Goal: Task Accomplishment & Management: Complete application form

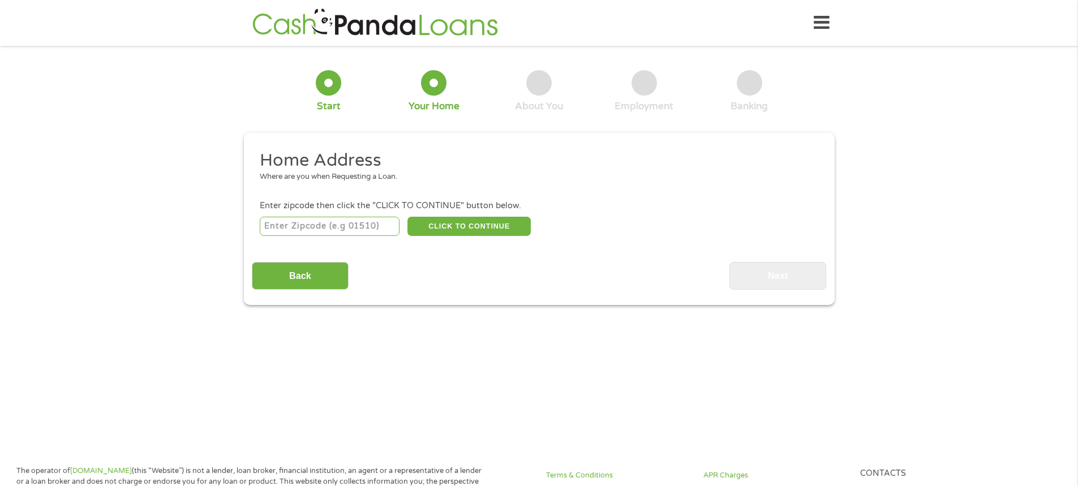
click at [319, 225] on input "number" at bounding box center [330, 226] width 140 height 19
type input "39367"
click at [503, 231] on button "CLICK TO CONTINUE" at bounding box center [468, 226] width 123 height 19
type input "39367"
type input "Waynesboro"
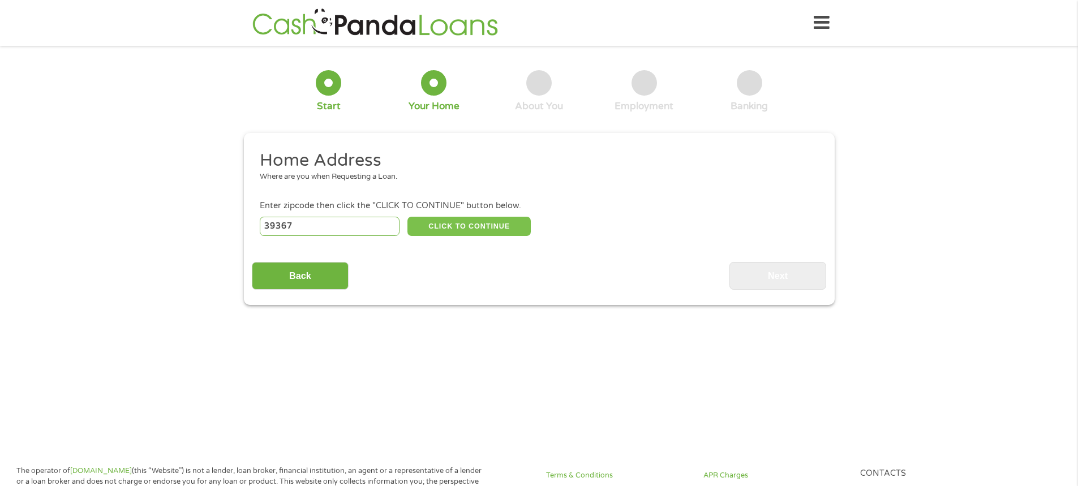
select select "[US_STATE]"
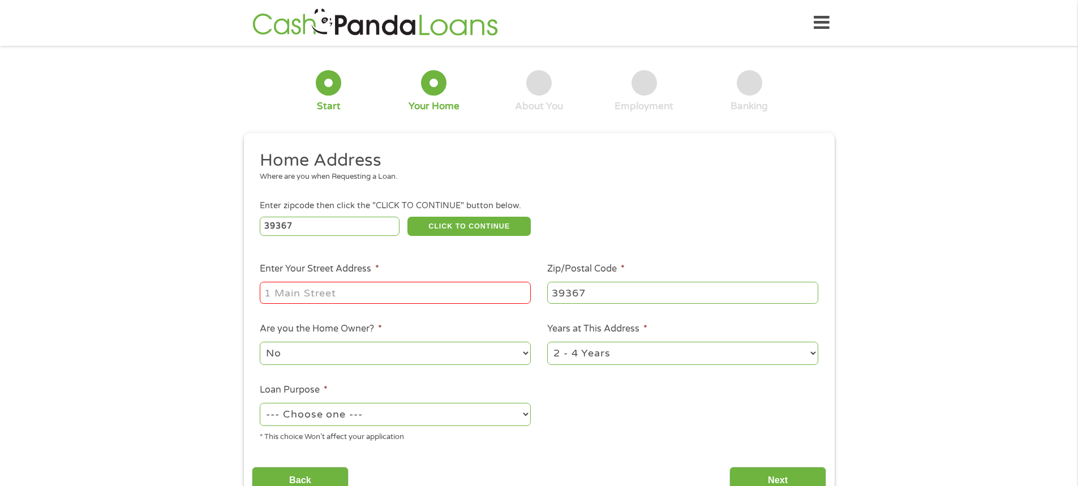
click at [431, 285] on input "Enter Your Street Address *" at bounding box center [395, 293] width 271 height 22
type input "[STREET_ADDRESS]"
click at [792, 346] on select "1 Year or less 1 - 2 Years 2 - 4 Years Over 4 Years" at bounding box center [682, 353] width 271 height 23
select select "60months"
click at [547, 342] on select "1 Year or less 1 - 2 Years 2 - 4 Years Over 4 Years" at bounding box center [682, 353] width 271 height 23
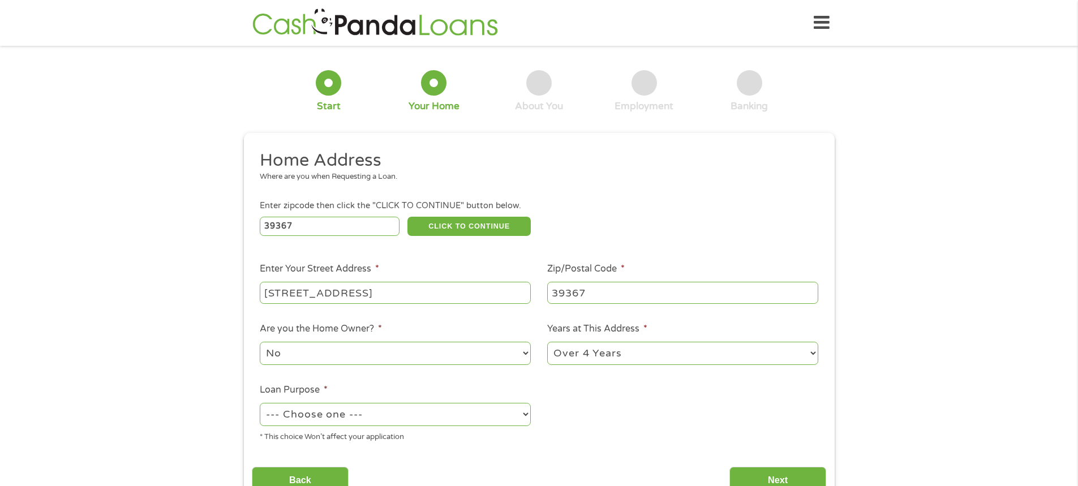
click at [480, 406] on select "--- Choose one --- Pay Bills Debt Consolidation Home Improvement Major Purchase…" at bounding box center [395, 414] width 271 height 23
select select "debtconsolidation"
click at [260, 403] on select "--- Choose one --- Pay Bills Debt Consolidation Home Improvement Major Purchase…" at bounding box center [395, 414] width 271 height 23
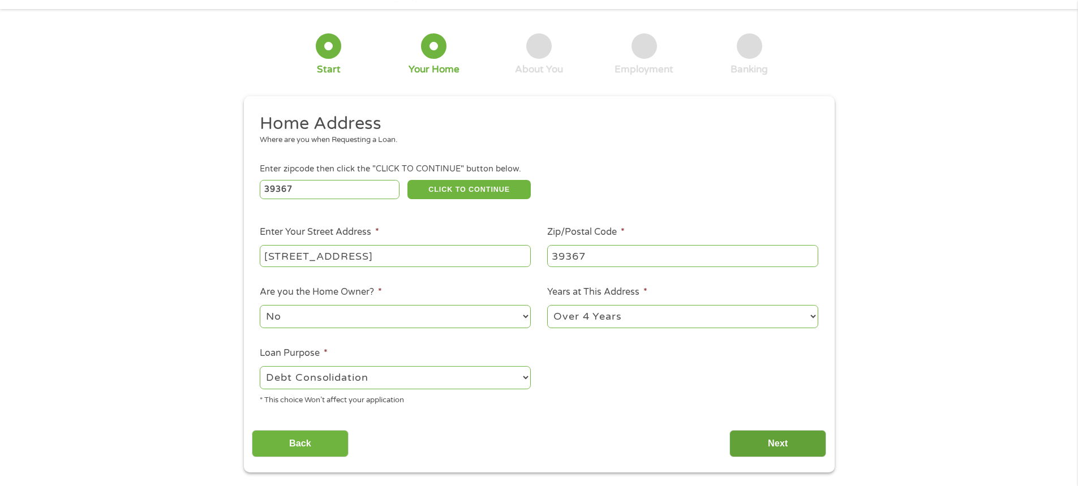
scroll to position [57, 0]
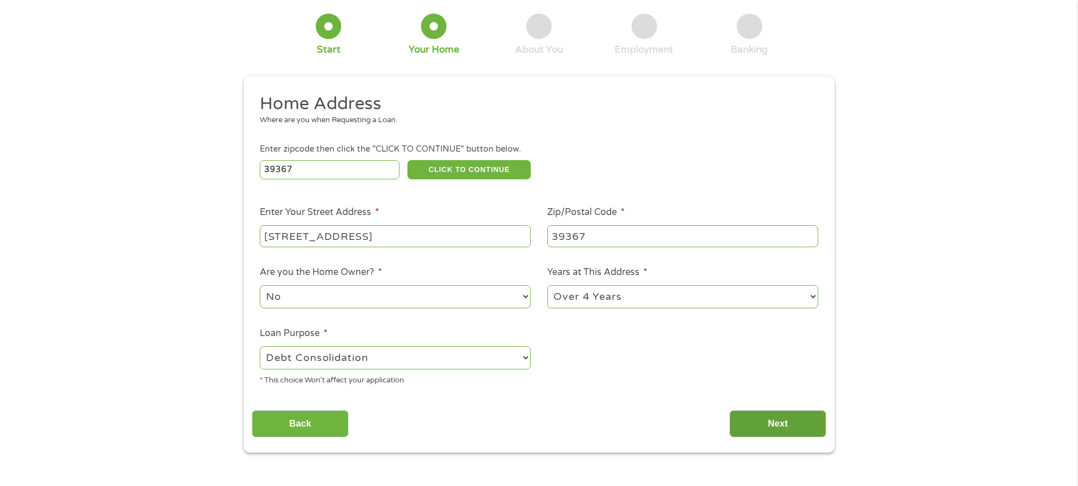
click at [789, 415] on input "Next" at bounding box center [777, 424] width 97 height 28
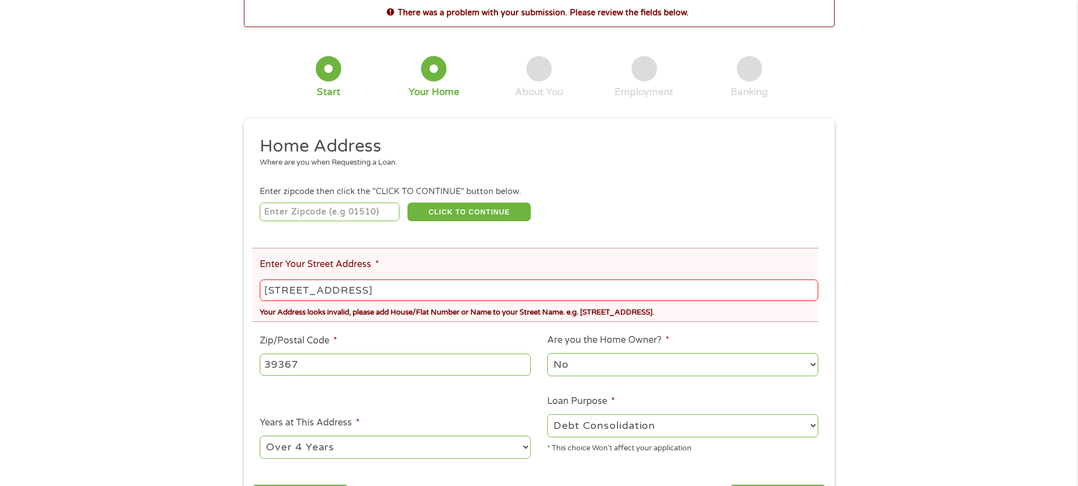
scroll to position [0, 0]
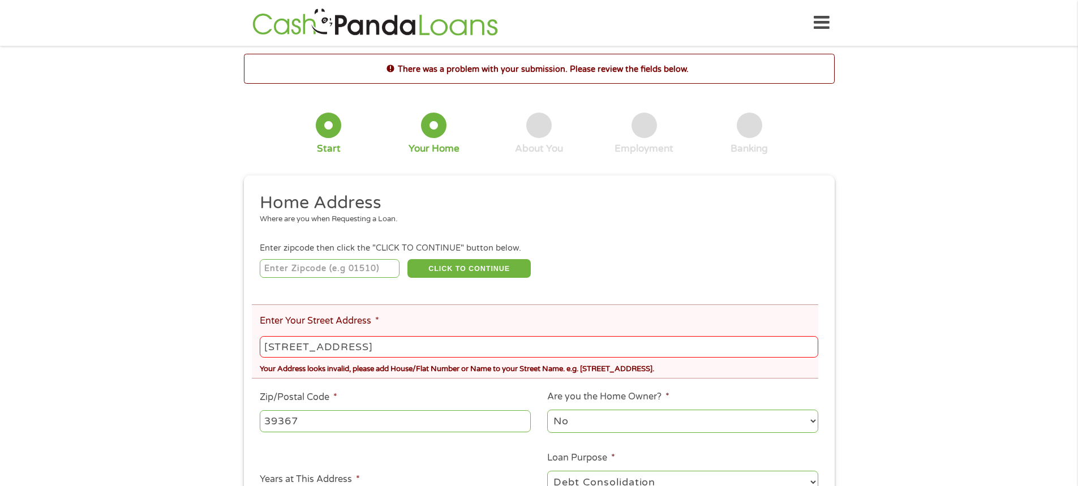
click at [389, 349] on input "[STREET_ADDRESS]" at bounding box center [539, 347] width 558 height 22
click at [313, 347] on input "[STREET_ADDRESS]" at bounding box center [539, 347] width 558 height 22
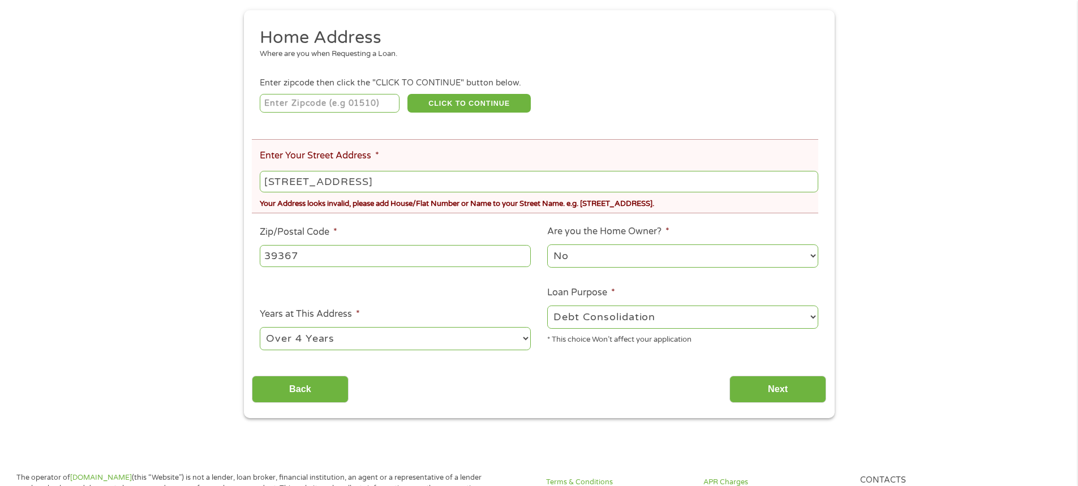
scroll to position [170, 0]
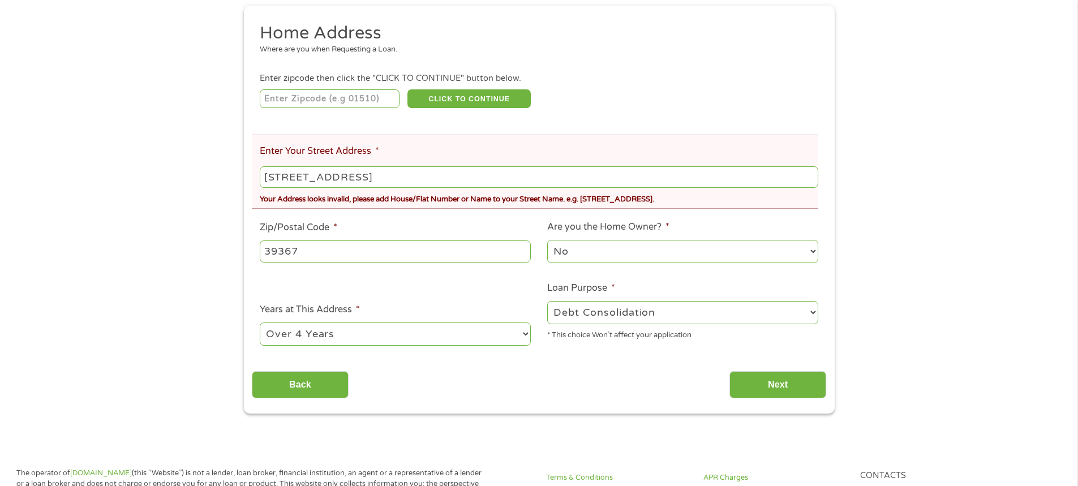
click at [373, 96] on input "number" at bounding box center [330, 98] width 140 height 19
click at [354, 167] on input "[STREET_ADDRESS]" at bounding box center [539, 177] width 558 height 22
click at [355, 169] on input "[STREET_ADDRESS]" at bounding box center [539, 177] width 558 height 22
click at [359, 180] on input "[STREET_ADDRESS]" at bounding box center [539, 177] width 558 height 22
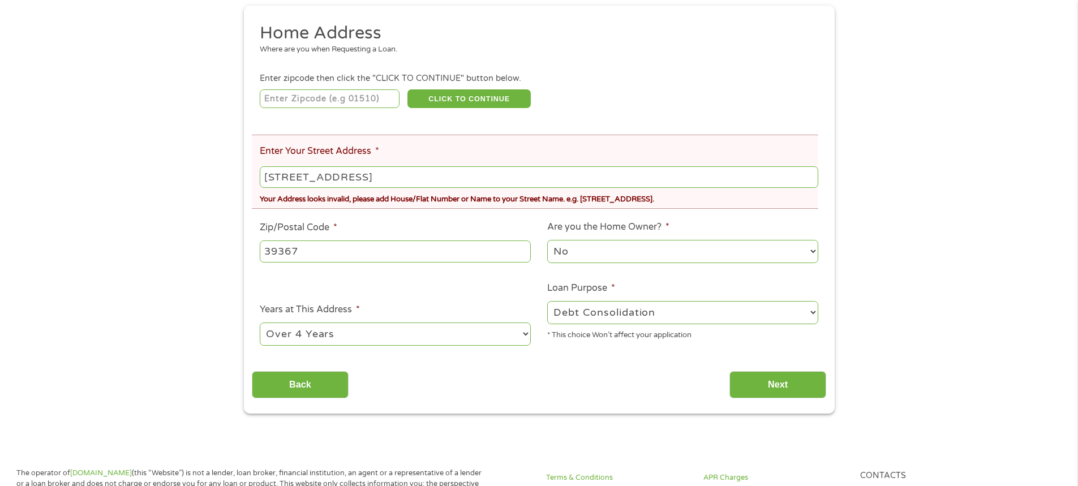
type input "[STREET_ADDRESS]"
click at [807, 403] on div "This field is hidden when viewing the form gclid EAIaIQobChMI3cGpqar-jwMVyC_OBx…" at bounding box center [539, 210] width 591 height 408
click at [798, 389] on input "Next" at bounding box center [777, 385] width 97 height 28
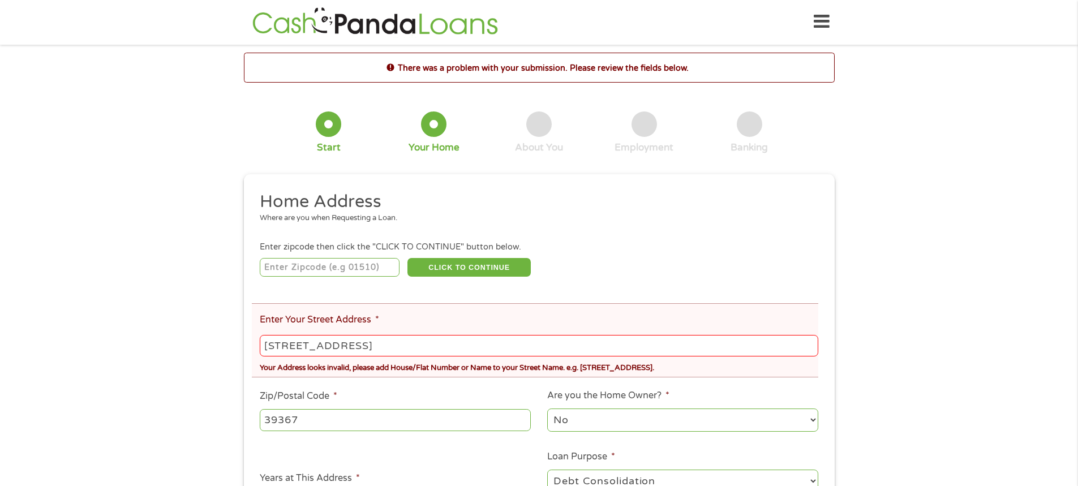
scroll to position [0, 0]
click at [364, 330] on li "Enter Your Street Address * [STREET_ADDRESS] Your Address looks invalid, please…" at bounding box center [535, 341] width 566 height 74
drag, startPoint x: 373, startPoint y: 353, endPoint x: 371, endPoint y: 346, distance: 7.7
click at [375, 350] on input "[STREET_ADDRESS]" at bounding box center [539, 347] width 558 height 22
click at [371, 346] on input "[STREET_ADDRESS]" at bounding box center [539, 347] width 558 height 22
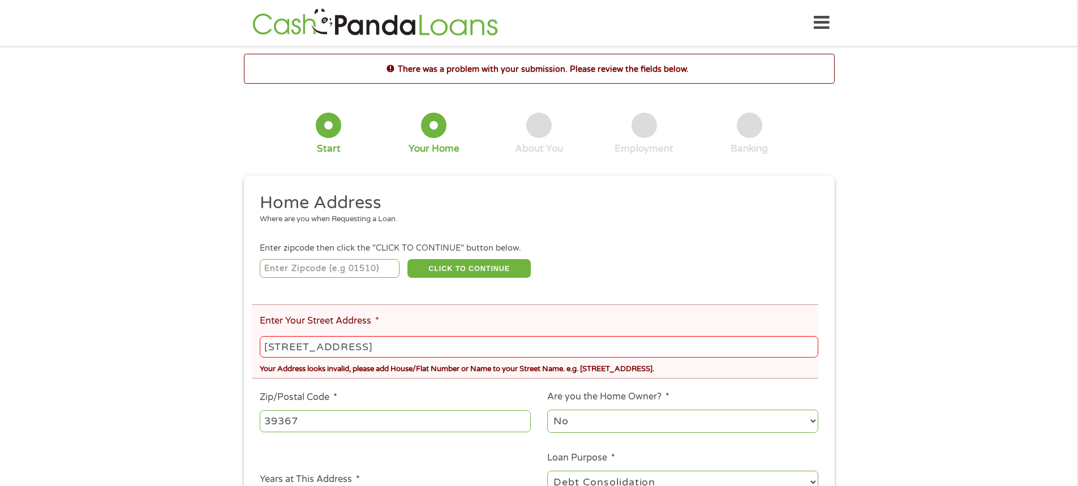
click at [371, 346] on input "[STREET_ADDRESS]" at bounding box center [539, 347] width 558 height 22
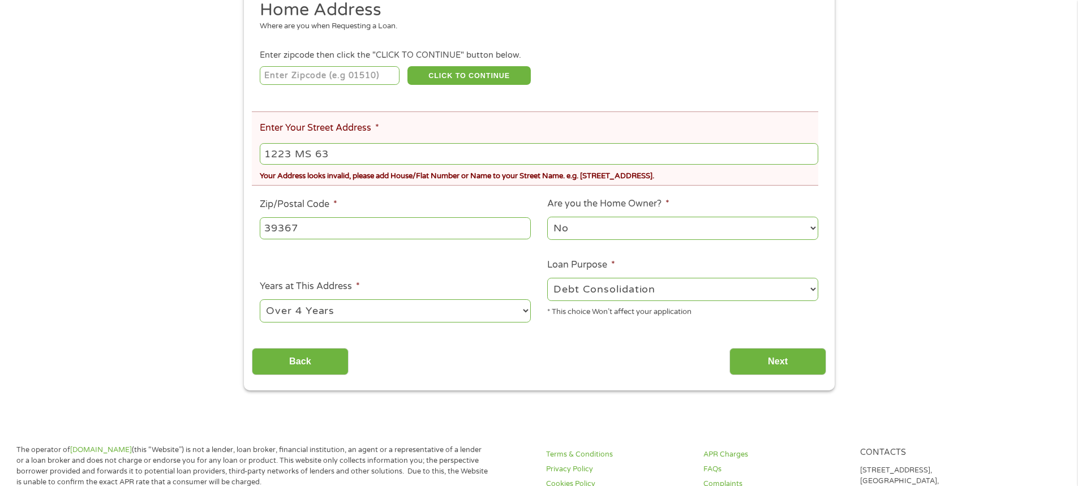
scroll to position [283, 0]
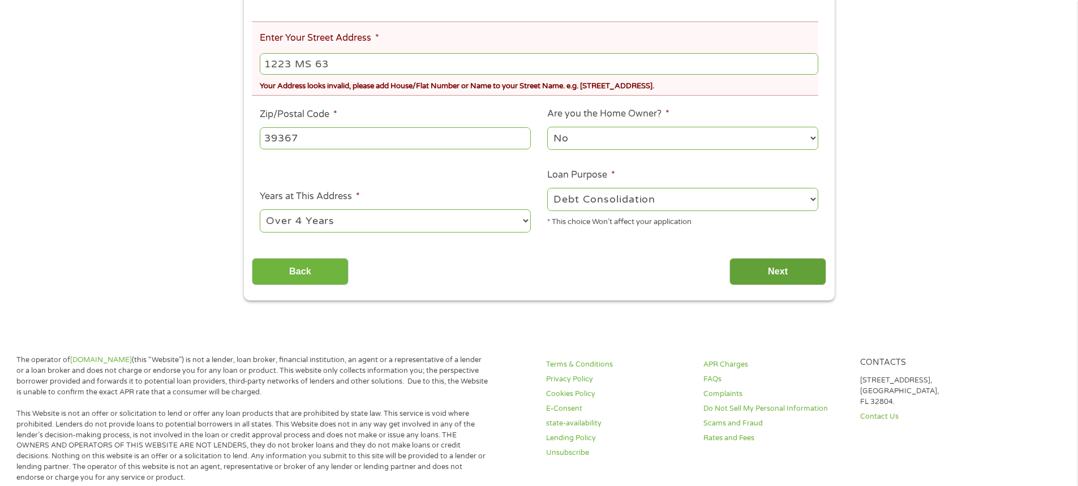
type input "1223 MS 63"
click at [807, 269] on input "Next" at bounding box center [777, 272] width 97 height 28
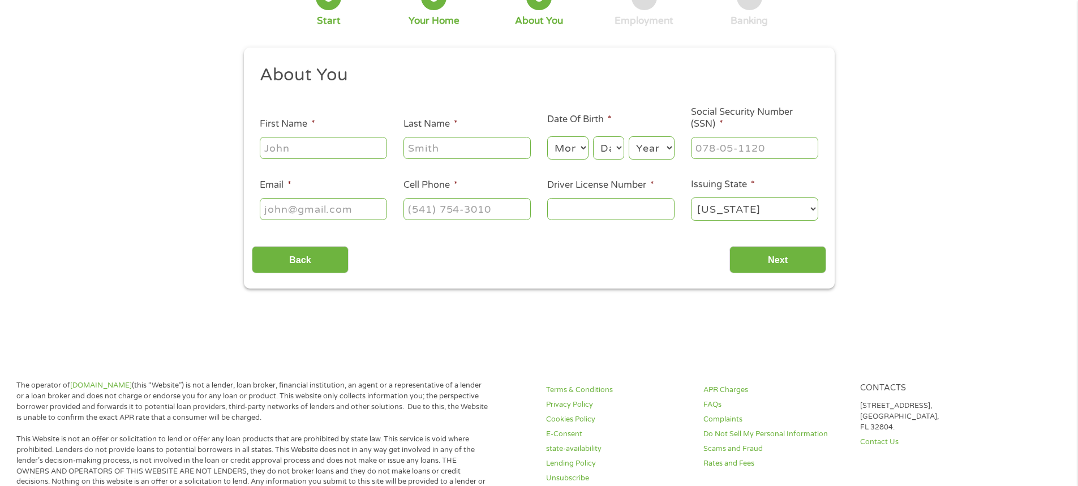
scroll to position [0, 0]
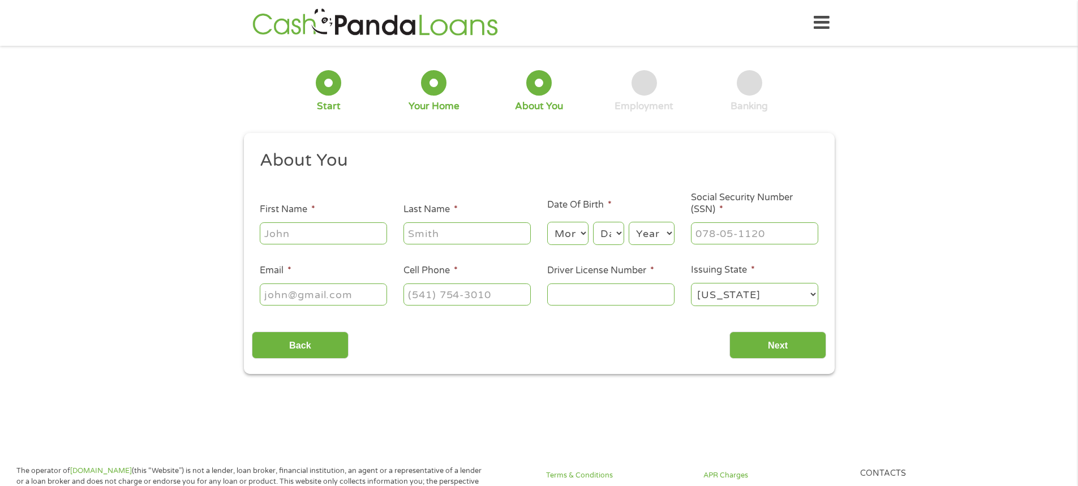
click at [349, 230] on input "First Name *" at bounding box center [323, 233] width 127 height 22
type input "Amber"
type input "[PERSON_NAME]"
select select "11"
select select "5"
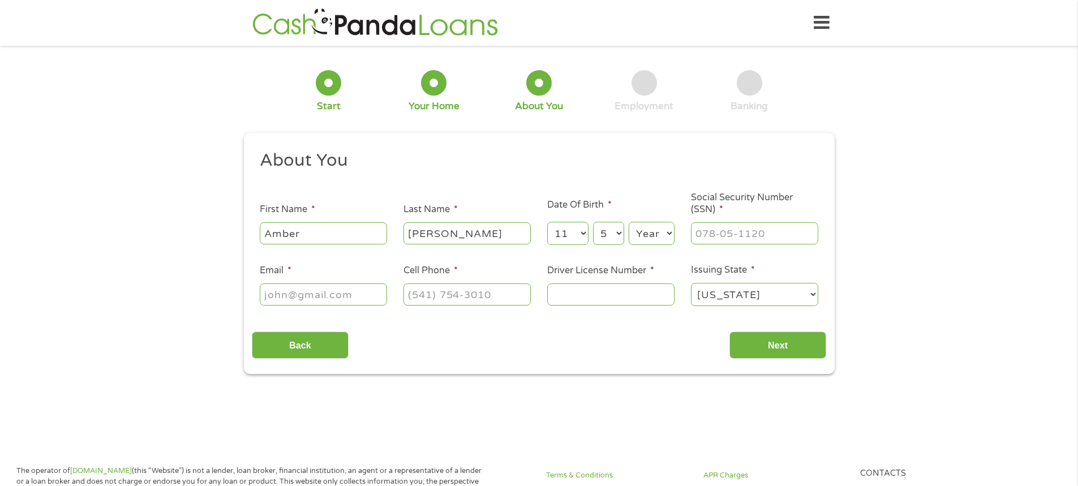
click at [652, 235] on select "Year [DATE] 2006 2005 2004 2003 2002 2001 2000 1999 1998 1997 1996 1995 1994 19…" at bounding box center [652, 233] width 46 height 23
select select "1997"
click at [629, 222] on select "Year [DATE] 2006 2005 2004 2003 2002 2001 2000 1999 1998 1997 1996 1995 1994 19…" at bounding box center [652, 233] width 46 height 23
click at [758, 227] on input "___-__-____" at bounding box center [754, 233] width 127 height 22
type input "427-83-9018"
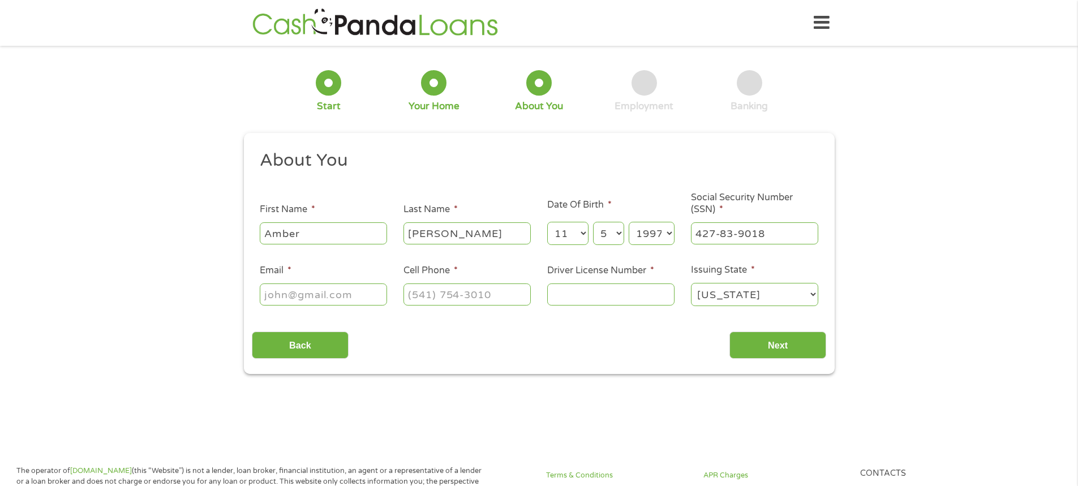
click at [303, 309] on ul "About You This field is hidden when viewing the form Title * --- Choose one ---…" at bounding box center [539, 232] width 574 height 167
click at [307, 296] on input "Email *" at bounding box center [323, 294] width 127 height 22
type input "[EMAIL_ADDRESS][DOMAIN_NAME]"
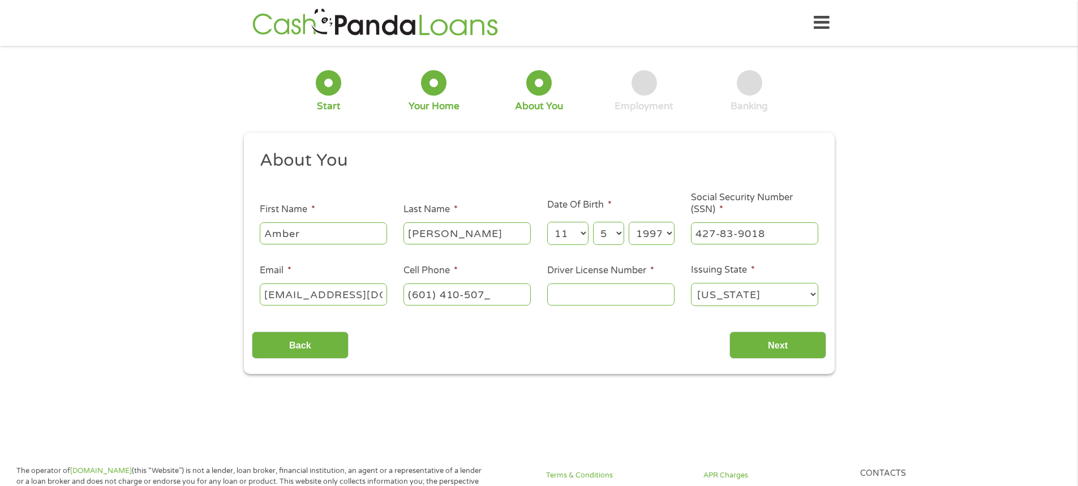
type input "[PHONE_NUMBER]"
type input "802529881"
click at [729, 332] on input "Next" at bounding box center [777, 346] width 97 height 28
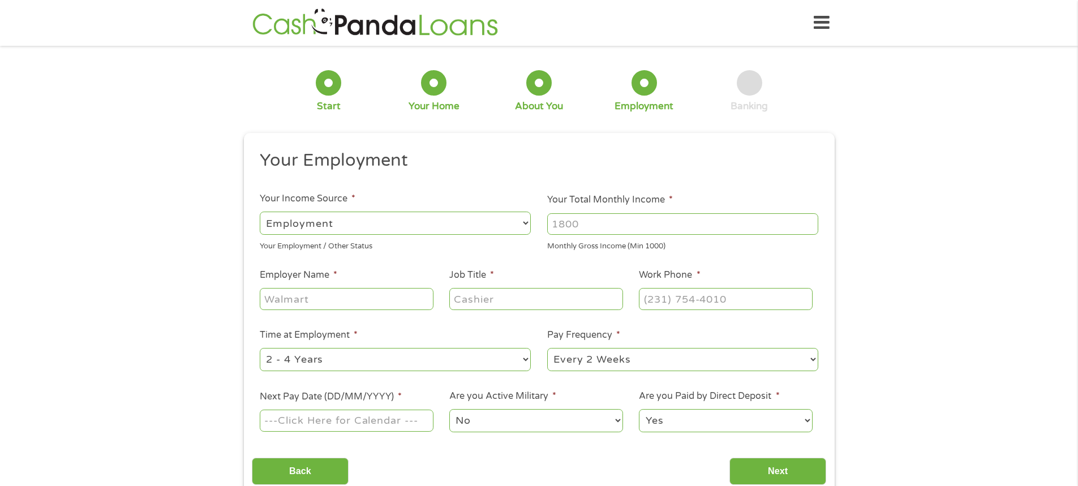
click at [501, 230] on select "--- Choose one --- Employment [DEMOGRAPHIC_DATA] Benefits" at bounding box center [395, 223] width 271 height 23
click at [260, 212] on select "--- Choose one --- Employment [DEMOGRAPHIC_DATA] Benefits" at bounding box center [395, 223] width 271 height 23
click at [623, 227] on input "Your Total Monthly Income *" at bounding box center [682, 224] width 271 height 22
click at [672, 197] on li "Your Total Monthly Income * Monthly Gross Income (Min 1000)" at bounding box center [682, 222] width 287 height 59
click at [673, 220] on input "Your Total Monthly Income *" at bounding box center [682, 224] width 271 height 22
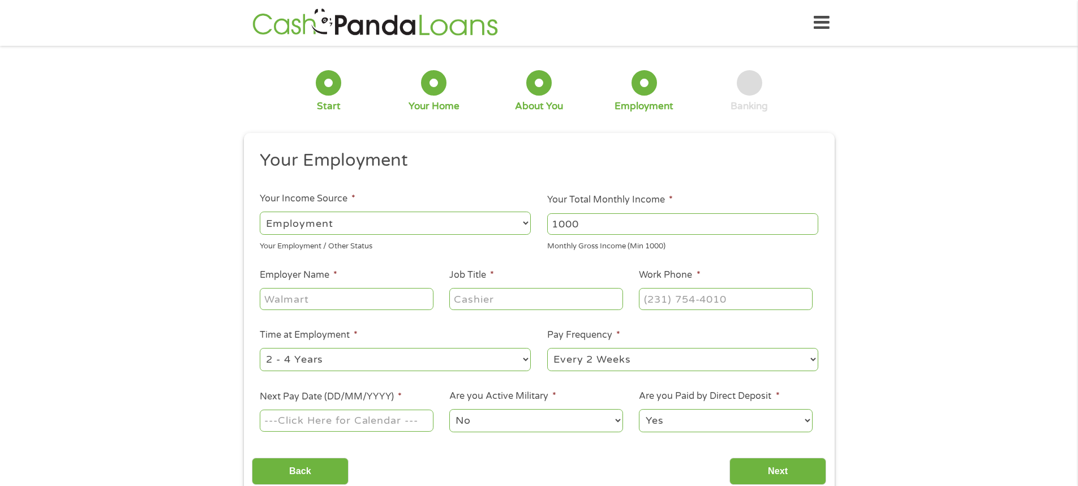
click at [810, 220] on input "1000" at bounding box center [682, 224] width 271 height 22
click at [814, 220] on input "1001" at bounding box center [682, 224] width 271 height 22
click at [665, 233] on input "1001" at bounding box center [682, 224] width 271 height 22
click at [665, 232] on input "1001" at bounding box center [682, 224] width 271 height 22
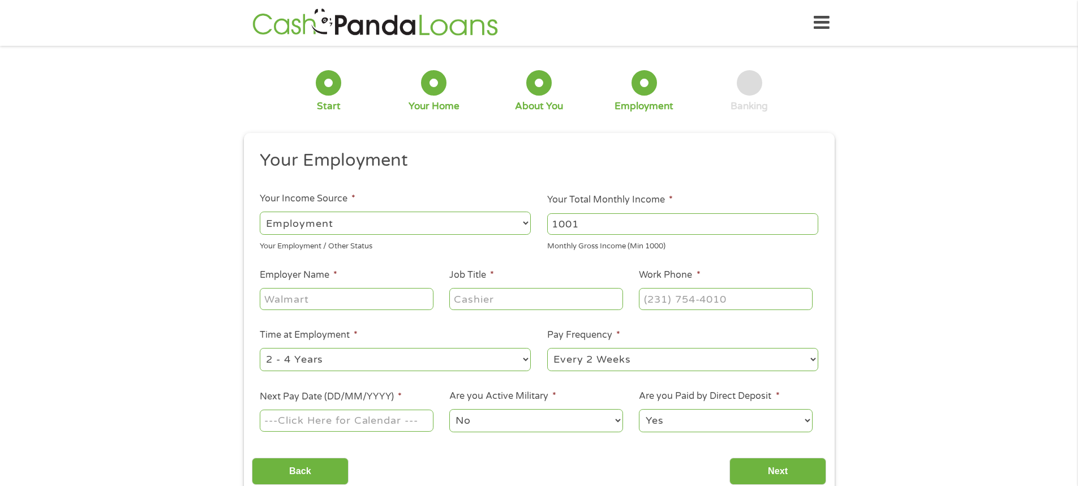
click at [665, 232] on input "1001" at bounding box center [682, 224] width 271 height 22
type input "2593"
click at [402, 310] on div at bounding box center [346, 299] width 173 height 26
click at [405, 300] on input "Employer Name *" at bounding box center [346, 299] width 173 height 22
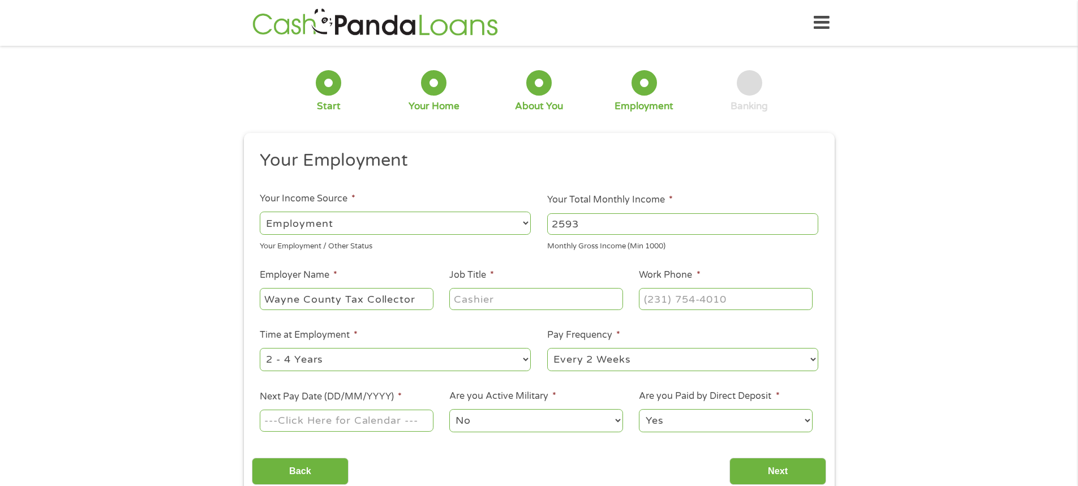
type input "Wayne County Tax Collector"
type input "clerk"
type input "[PHONE_NUMBER]"
click at [663, 356] on select "--- Choose one --- Every 2 Weeks Every Week Monthly Semi-Monthly" at bounding box center [682, 359] width 271 height 23
select select "semimonthly"
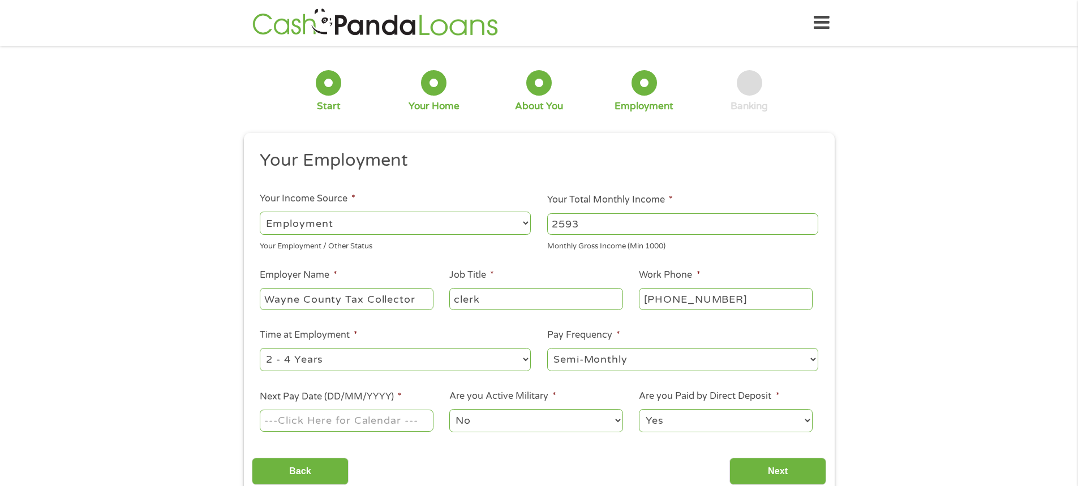
click at [547, 348] on select "--- Choose one --- Every 2 Weeks Every Week Monthly Semi-Monthly" at bounding box center [682, 359] width 271 height 23
click at [383, 428] on input "Next Pay Date (DD/MM/YYYY) *" at bounding box center [346, 421] width 173 height 22
type input "[DATE]"
click at [696, 423] on select "Yes No" at bounding box center [725, 420] width 173 height 23
click at [639, 409] on select "Yes No" at bounding box center [725, 420] width 173 height 23
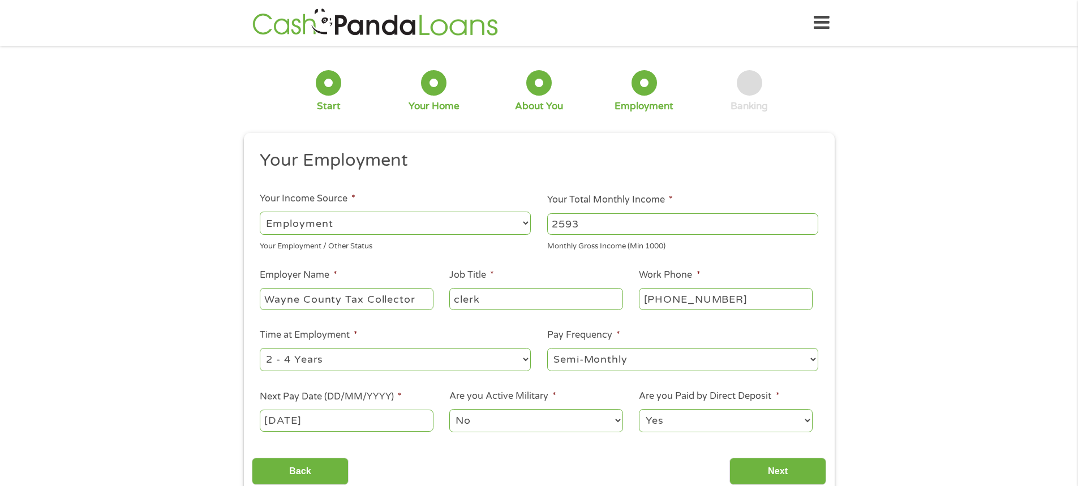
click at [793, 458] on input "Next" at bounding box center [777, 472] width 97 height 28
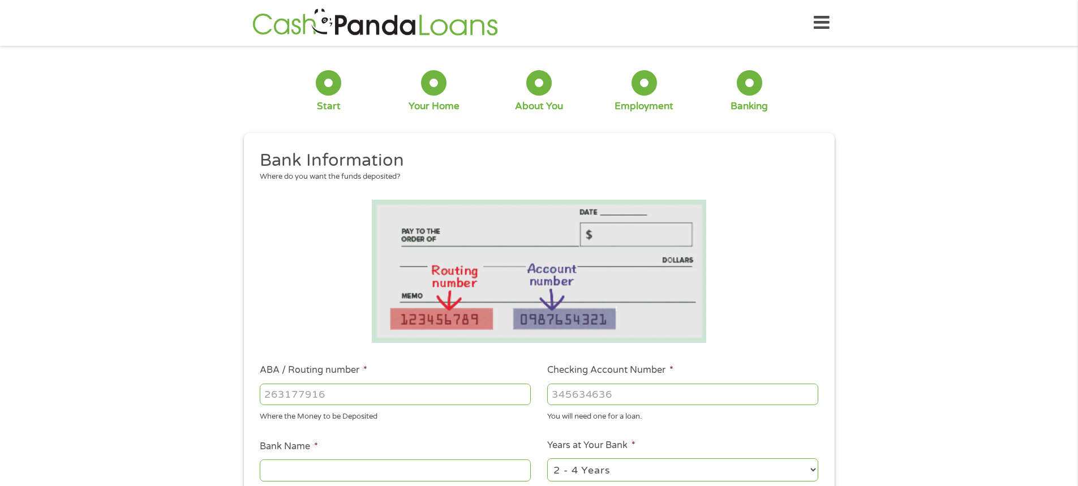
click at [991, 202] on div "1 Start 2 Your Home 3 About You 4 Employment 5 Banking 6 This field is hidden w…" at bounding box center [539, 412] width 1078 height 717
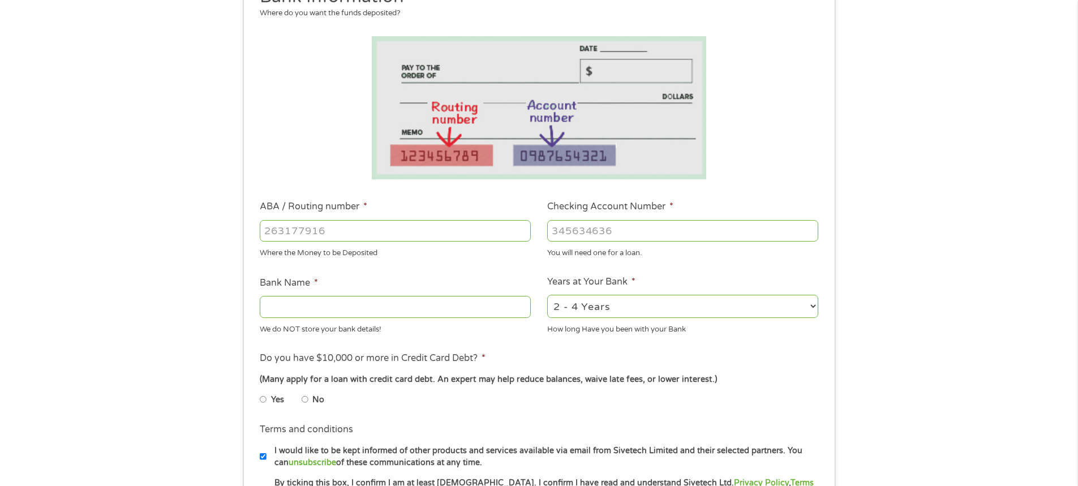
scroll to position [170, 0]
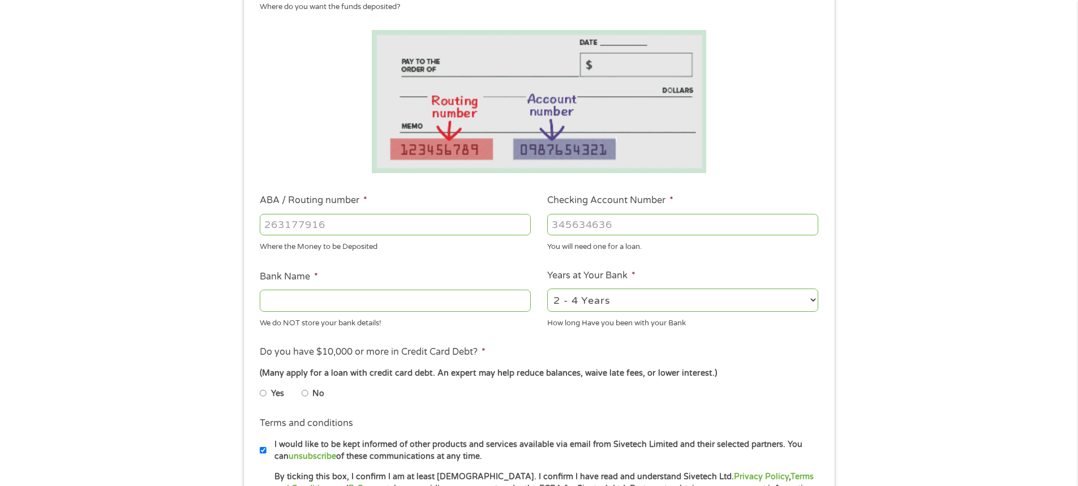
click at [438, 220] on input "ABA / Routing number *" at bounding box center [395, 225] width 271 height 22
click at [630, 295] on select "2 - 4 Years 6 - 12 Months 1 - 2 Years Over 4 Years" at bounding box center [682, 300] width 271 height 23
select select "12months"
click at [547, 289] on select "2 - 4 Years 6 - 12 Months 1 - 2 Years Over 4 Years" at bounding box center [682, 300] width 271 height 23
click at [633, 296] on select "2 - 4 Years 6 - 12 Months 1 - 2 Years Over 4 Years" at bounding box center [682, 300] width 271 height 23
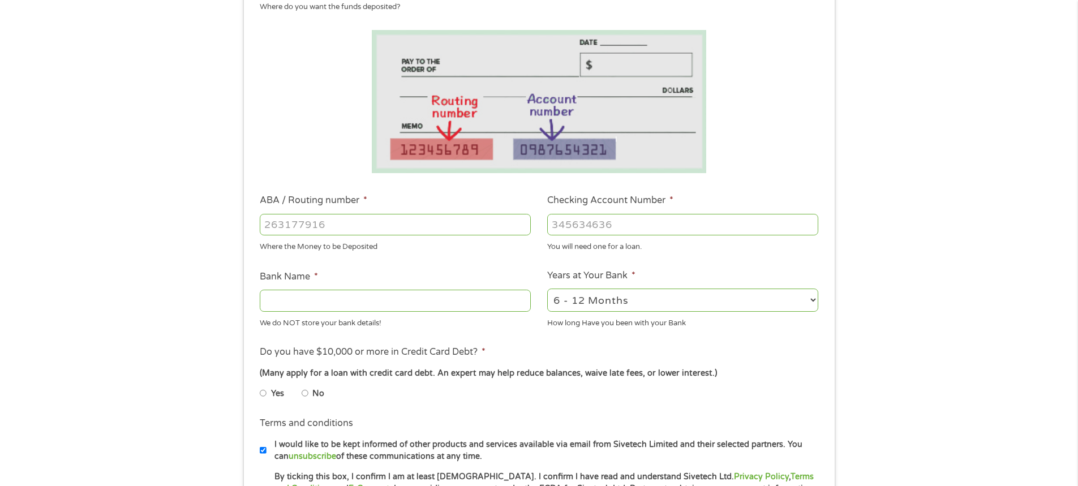
click at [901, 282] on div "1 Start 2 Your Home 3 About You 4 Employment 5 Banking 6 This field is hidden w…" at bounding box center [539, 242] width 1078 height 717
click at [392, 220] on input "ABA / Routing number *" at bounding box center [395, 225] width 271 height 22
type input "265377633"
type input "CENTRAL SUNBELT FED CU"
type input "162526461"
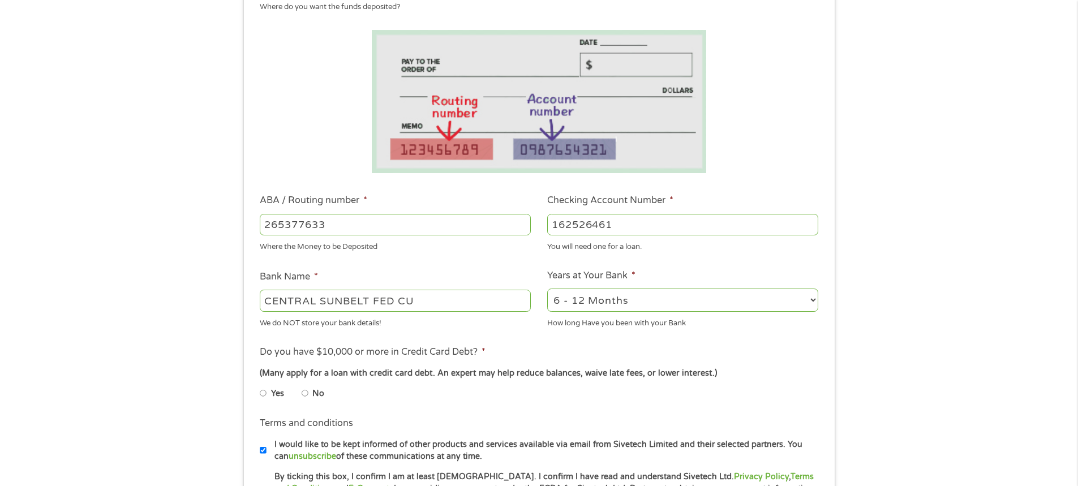
click at [622, 293] on select "2 - 4 Years 6 - 12 Months 1 - 2 Years Over 4 Years" at bounding box center [682, 300] width 271 height 23
select select "60months"
click at [547, 289] on select "2 - 4 Years 6 - 12 Months 1 - 2 Years Over 4 Years" at bounding box center [682, 300] width 271 height 23
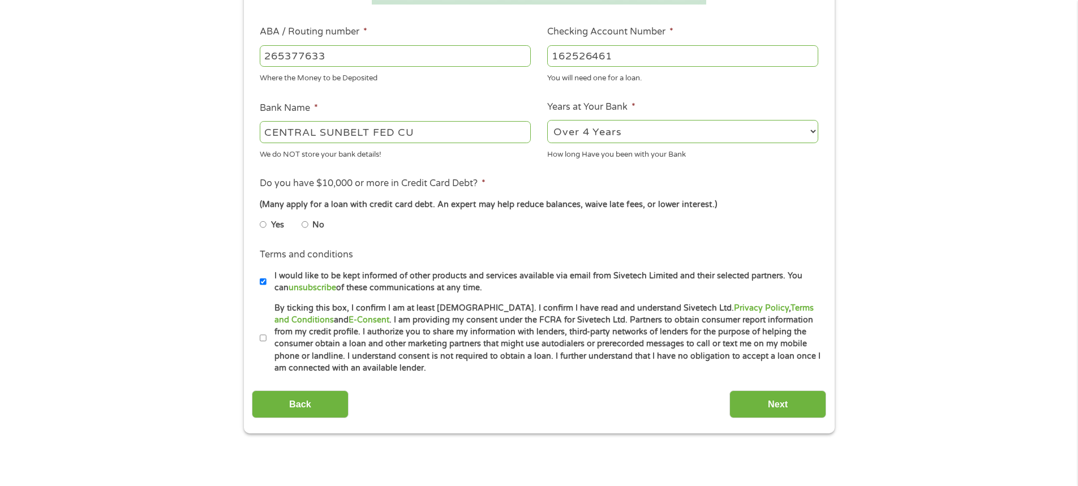
scroll to position [339, 0]
click at [304, 225] on input "No" at bounding box center [305, 223] width 7 height 18
radio input "true"
drag, startPoint x: 266, startPoint y: 338, endPoint x: 279, endPoint y: 339, distance: 12.5
click at [274, 339] on label "By ticking this box, I confirm I am at least [DEMOGRAPHIC_DATA]. I confirm I ha…" at bounding box center [543, 337] width 555 height 72
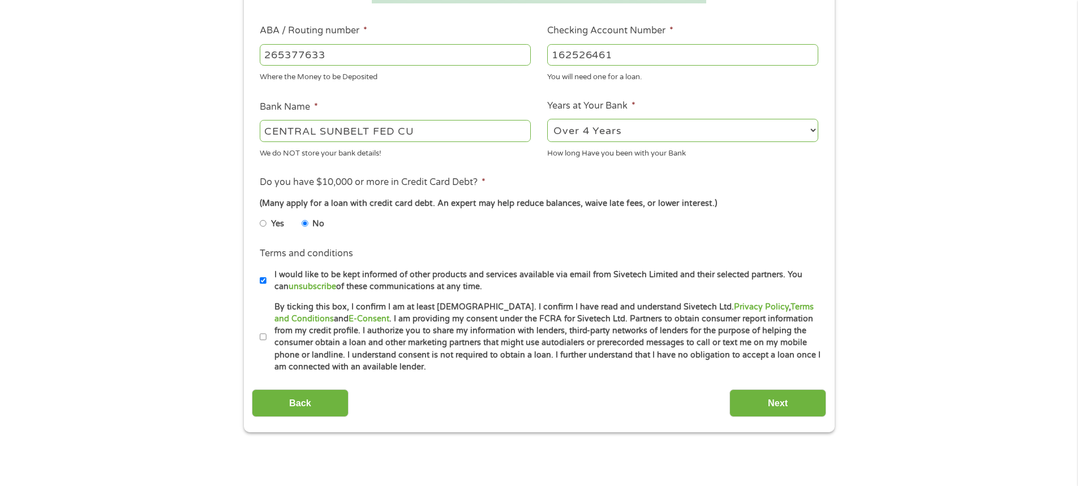
click at [266, 339] on input "By ticking this box, I confirm I am at least [DEMOGRAPHIC_DATA]. I confirm I ha…" at bounding box center [263, 337] width 7 height 18
checkbox input "true"
click at [800, 406] on input "Next" at bounding box center [777, 403] width 97 height 28
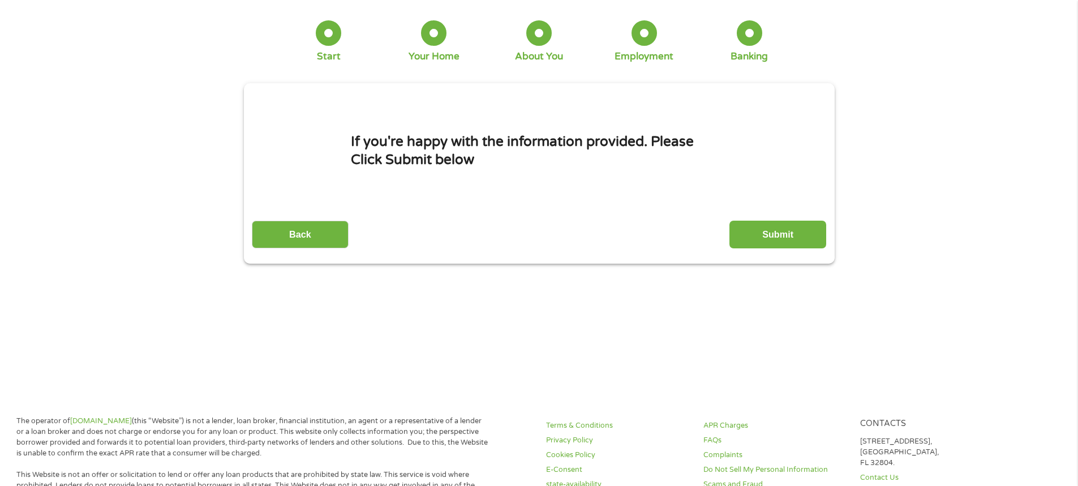
scroll to position [0, 0]
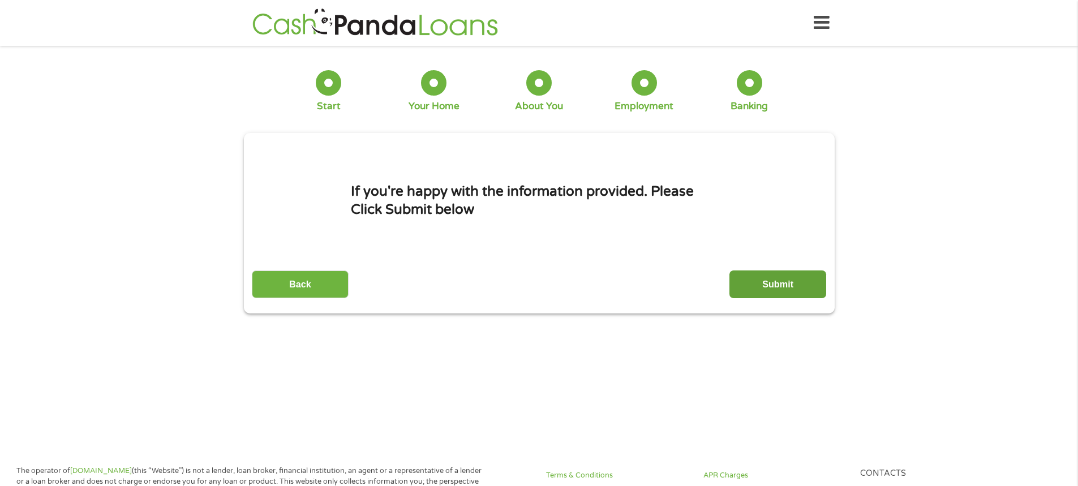
click at [753, 282] on input "Submit" at bounding box center [777, 284] width 97 height 28
